Goal: Task Accomplishment & Management: Use online tool/utility

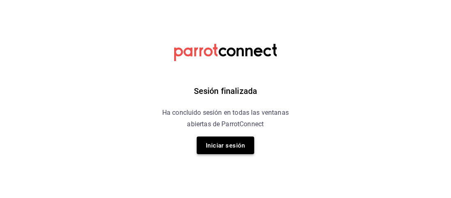
click at [218, 148] on font "Iniciar sesión" at bounding box center [225, 145] width 39 height 7
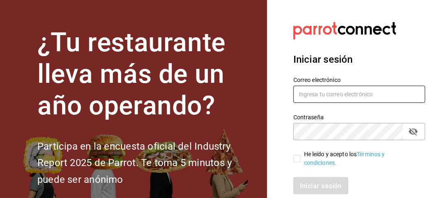
type input "animal.stregis@grupocosteno.com"
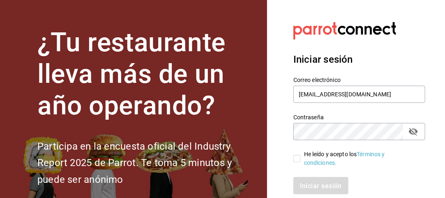
click at [297, 160] on input "He leído y acepto los Términos y condiciones." at bounding box center [296, 158] width 7 height 7
checkbox input "true"
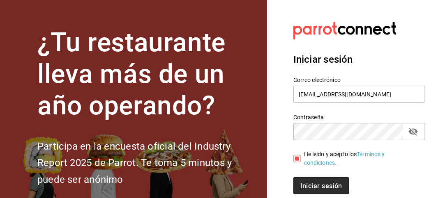
click at [314, 185] on font "Iniciar sesión" at bounding box center [321, 186] width 42 height 8
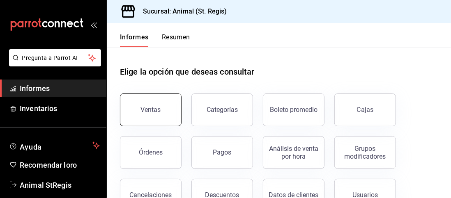
click at [164, 109] on button "Ventas" at bounding box center [151, 110] width 62 height 33
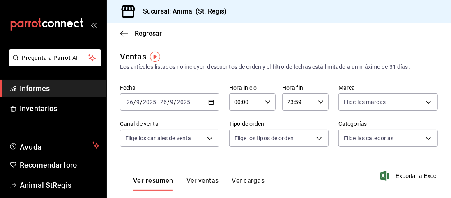
click at [212, 100] on div "[DATE] [DATE] - [DATE] [DATE]" at bounding box center [169, 102] width 99 height 17
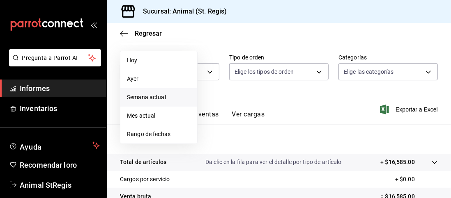
scroll to position [68, 0]
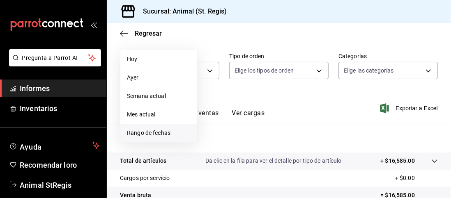
click at [151, 130] on font "Rango de fechas" at bounding box center [149, 133] width 44 height 7
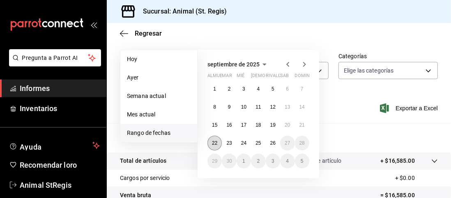
click at [214, 141] on font "22" at bounding box center [214, 144] width 5 height 6
click at [263, 143] on button "25" at bounding box center [258, 143] width 14 height 15
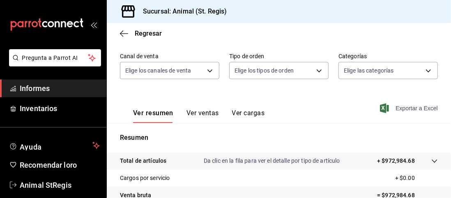
click at [400, 111] on font "Exportar a Excel" at bounding box center [417, 108] width 42 height 7
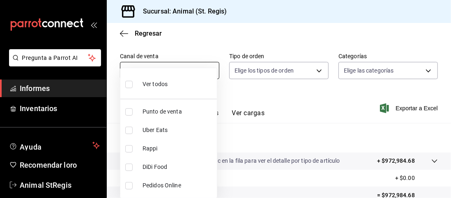
click at [214, 69] on body "Pregunta a Parrot AI Informes Inventarios Ayuda Recomendar loro Animal StRegis …" at bounding box center [225, 99] width 451 height 198
click at [121, 32] on div at bounding box center [225, 99] width 451 height 198
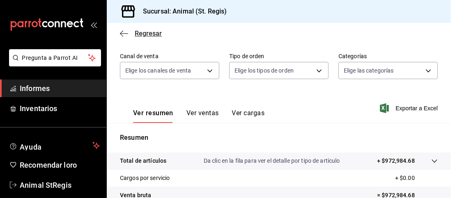
click at [124, 33] on icon "button" at bounding box center [124, 33] width 8 height 0
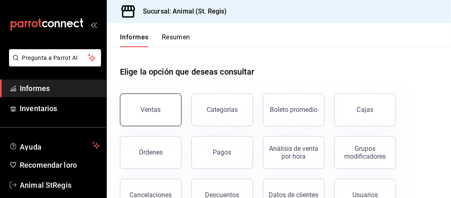
click at [148, 114] on button "Ventas" at bounding box center [151, 110] width 62 height 33
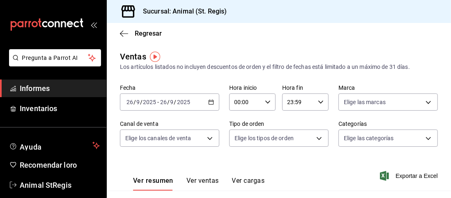
click at [209, 104] on icon "button" at bounding box center [211, 102] width 6 height 6
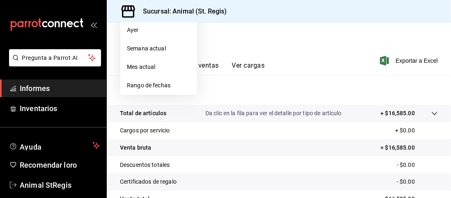
scroll to position [117, 0]
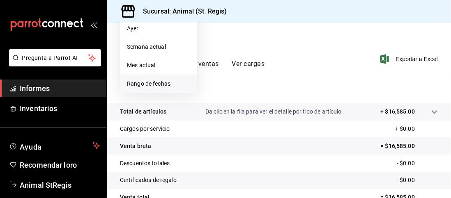
click at [163, 83] on font "Rango de fechas" at bounding box center [149, 84] width 44 height 7
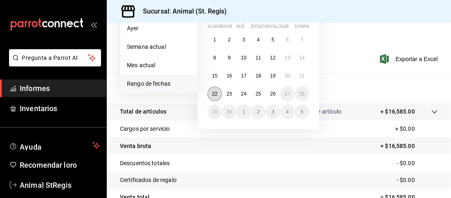
click at [219, 93] on button "22" at bounding box center [215, 94] width 14 height 15
click at [275, 97] on font "26" at bounding box center [272, 94] width 5 height 6
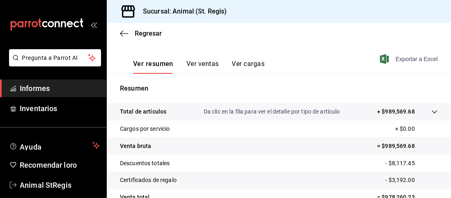
click at [399, 58] on font "Exportar a Excel" at bounding box center [417, 59] width 42 height 7
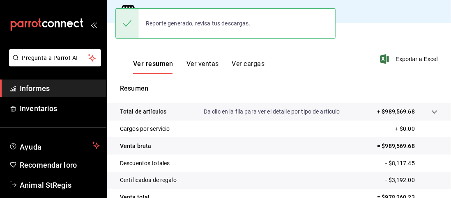
click at [370, 26] on div "Regresar" at bounding box center [279, 33] width 344 height 21
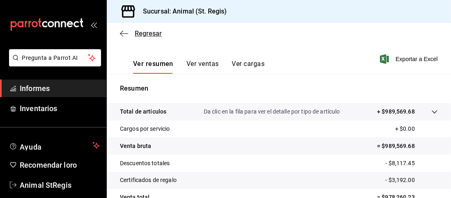
click at [123, 34] on icon "button" at bounding box center [124, 33] width 8 height 7
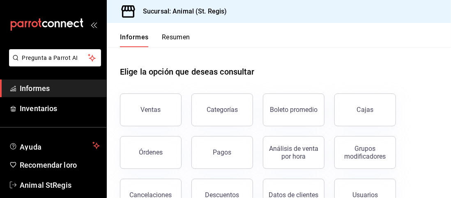
drag, startPoint x: 155, startPoint y: 101, endPoint x: 381, endPoint y: 64, distance: 229.1
click at [381, 64] on div "Elige la opción que deseas consultar" at bounding box center [279, 65] width 318 height 37
click at [172, 108] on button "Ventas" at bounding box center [151, 110] width 62 height 33
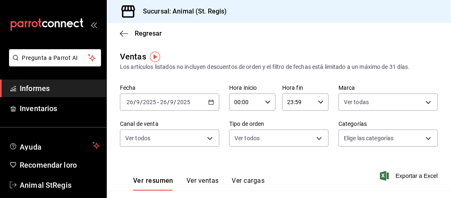
click at [211, 101] on \(Stroke\) "button" at bounding box center [211, 102] width 5 height 5
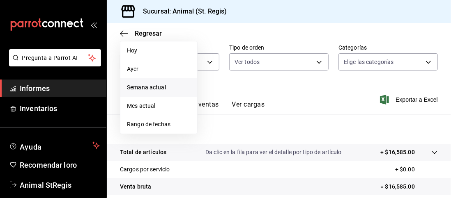
scroll to position [79, 0]
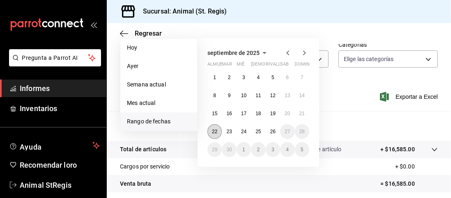
click at [216, 131] on font "22" at bounding box center [214, 132] width 5 height 6
click at [274, 136] on button "26" at bounding box center [273, 132] width 14 height 15
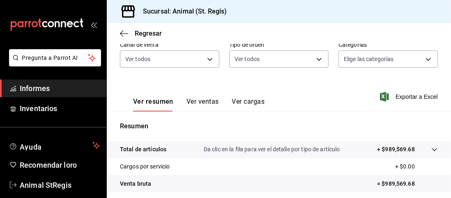
click at [414, 107] on div "Ver resumen Ver ventas Ver cargas Exportar a Excel" at bounding box center [279, 95] width 344 height 34
click at [403, 100] on font "Exportar a Excel" at bounding box center [417, 97] width 42 height 7
